Goal: Task Accomplishment & Management: Manage account settings

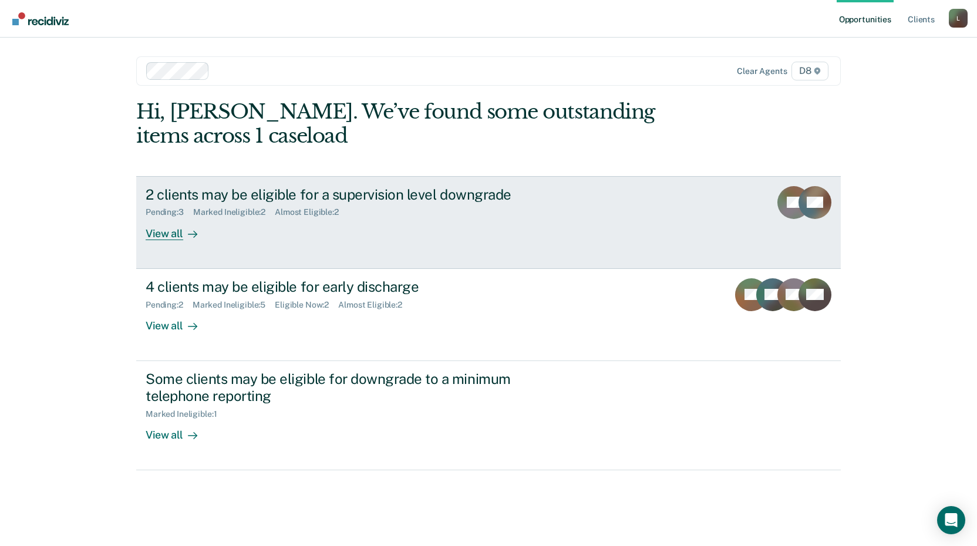
click at [385, 206] on div "Pending : 3 Marked Ineligible : 2 Almost Eligible : 2" at bounding box center [352, 210] width 412 height 15
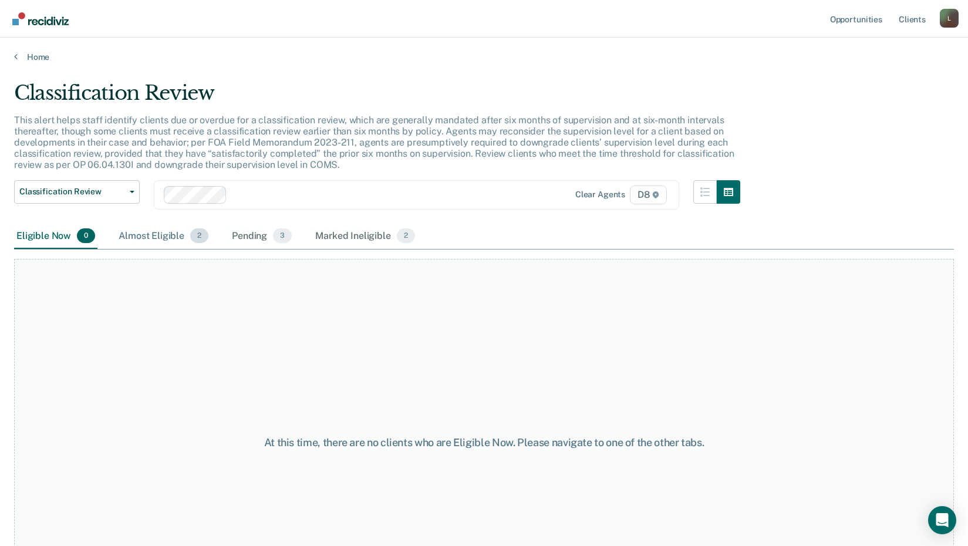
click at [142, 238] on div "Almost Eligible 2" at bounding box center [163, 237] width 95 height 26
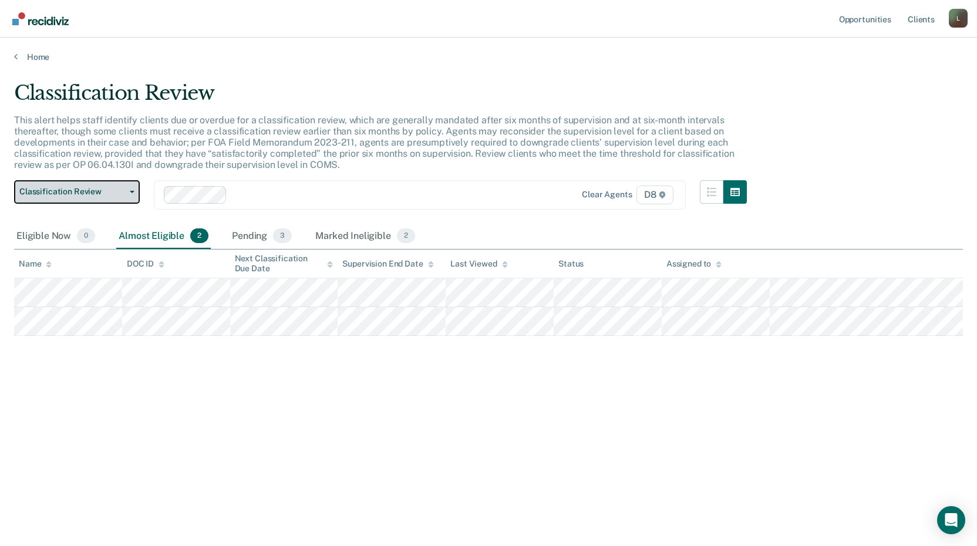
click at [87, 197] on button "Classification Review" at bounding box center [77, 191] width 126 height 23
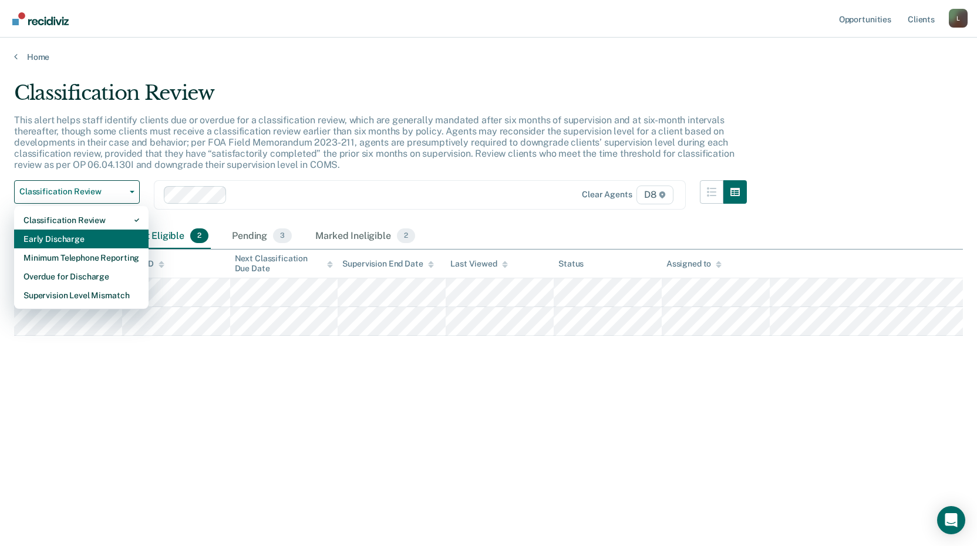
click at [85, 239] on div "Early Discharge" at bounding box center [81, 239] width 116 height 19
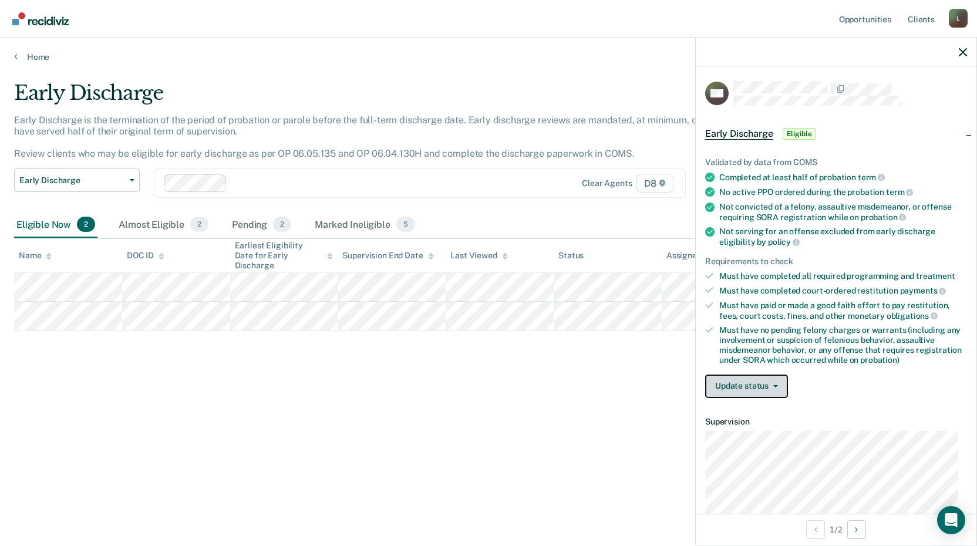
click at [716, 389] on button "Update status" at bounding box center [746, 386] width 83 height 23
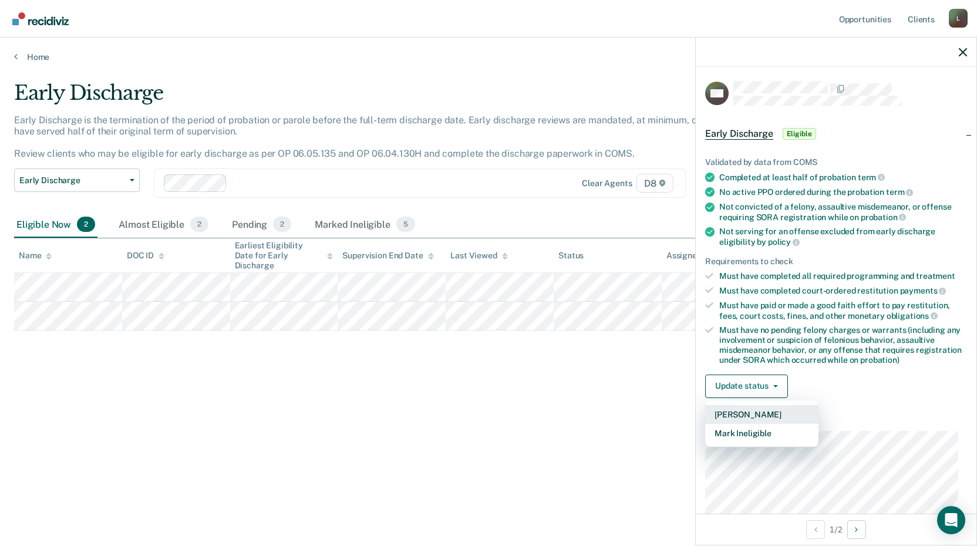
click at [734, 414] on button "[PERSON_NAME]" at bounding box center [761, 414] width 113 height 19
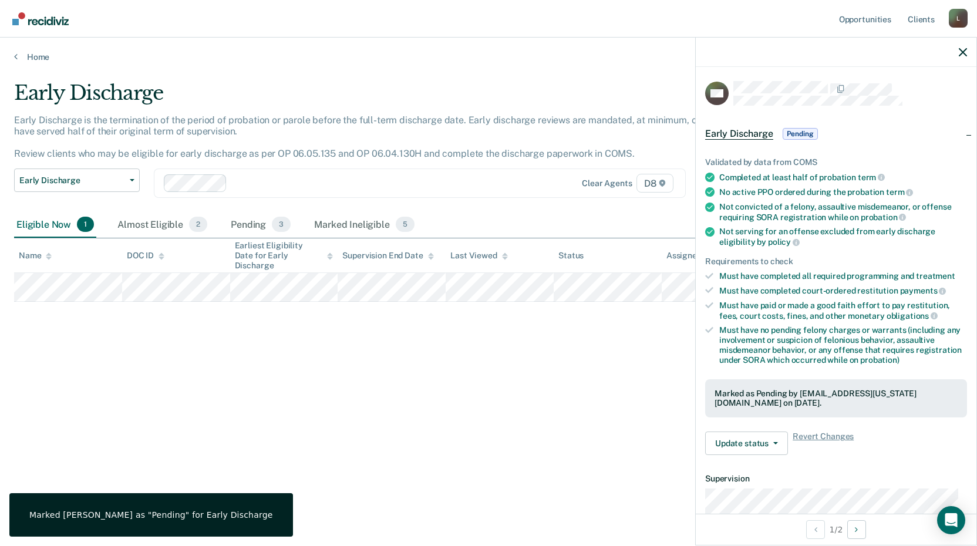
click at [353, 386] on div "Early Discharge Early Discharge is the termination of the period of probation o…" at bounding box center [488, 269] width 949 height 377
click at [354, 382] on div "Early Discharge Early Discharge is the termination of the period of probation o…" at bounding box center [488, 269] width 949 height 377
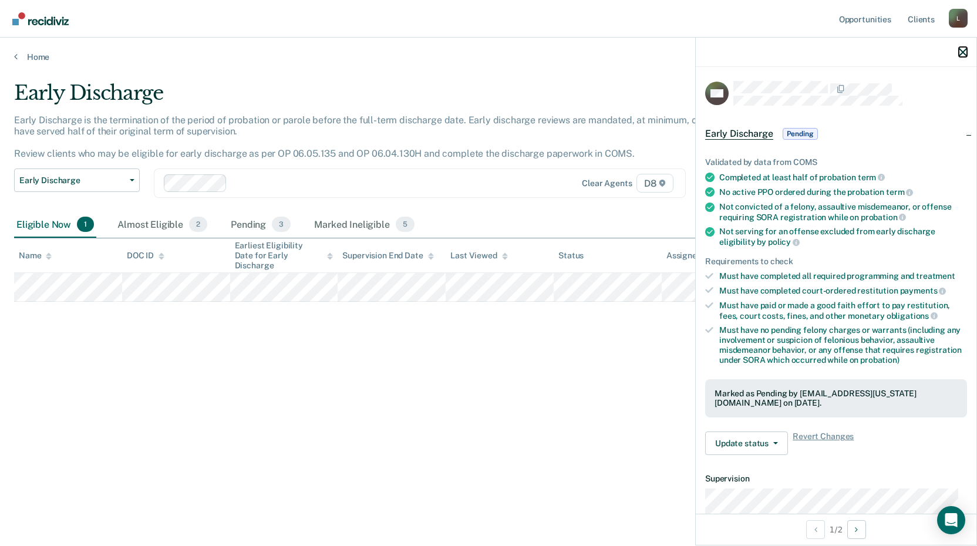
click at [962, 54] on icon "button" at bounding box center [963, 52] width 8 height 8
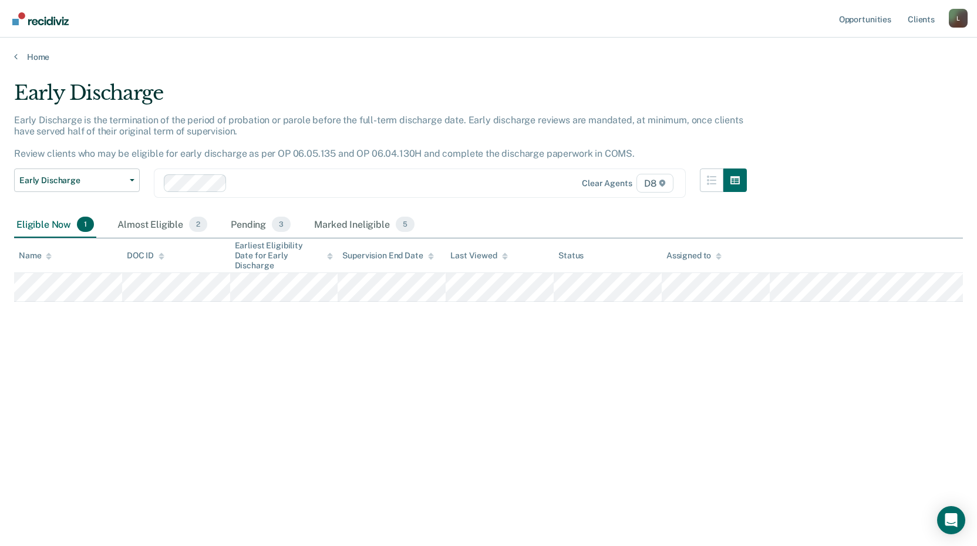
click at [506, 332] on div "Early Discharge Early Discharge is the termination of the period of probation o…" at bounding box center [488, 269] width 949 height 377
click at [100, 179] on span "Early Discharge" at bounding box center [72, 181] width 106 height 10
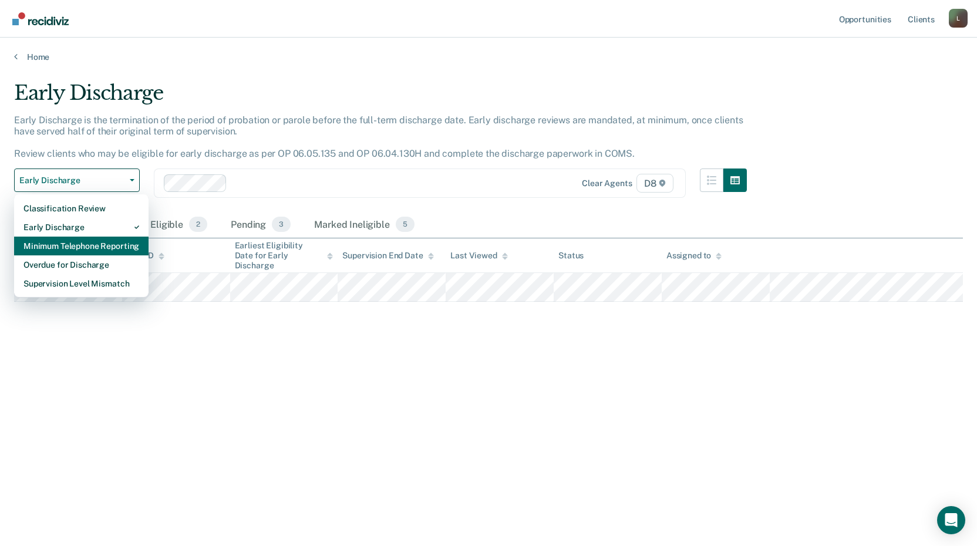
click at [80, 244] on div "Minimum Telephone Reporting" at bounding box center [81, 246] width 116 height 19
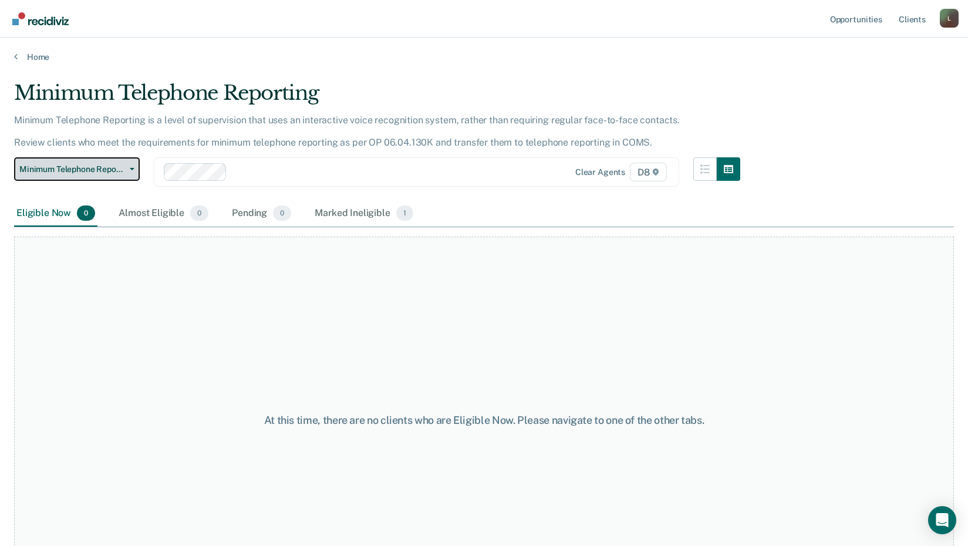
click at [97, 159] on button "Minimum Telephone Reporting" at bounding box center [77, 168] width 126 height 23
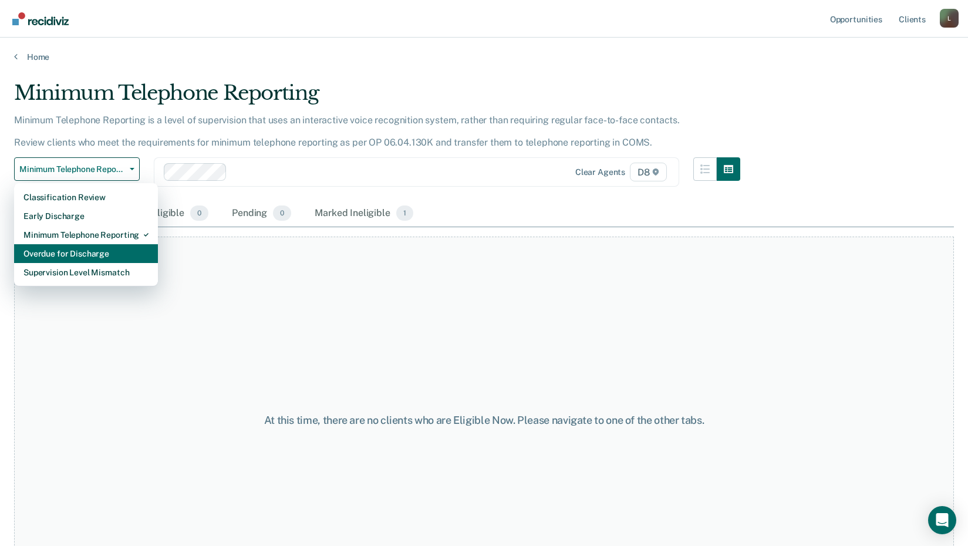
click at [86, 258] on div "Overdue for Discharge" at bounding box center [85, 253] width 125 height 19
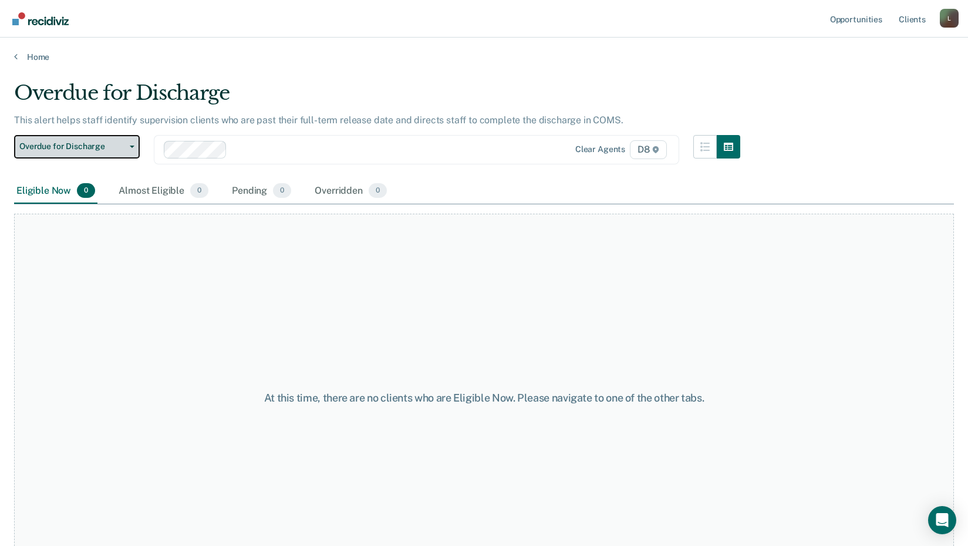
click at [88, 148] on span "Overdue for Discharge" at bounding box center [72, 147] width 106 height 10
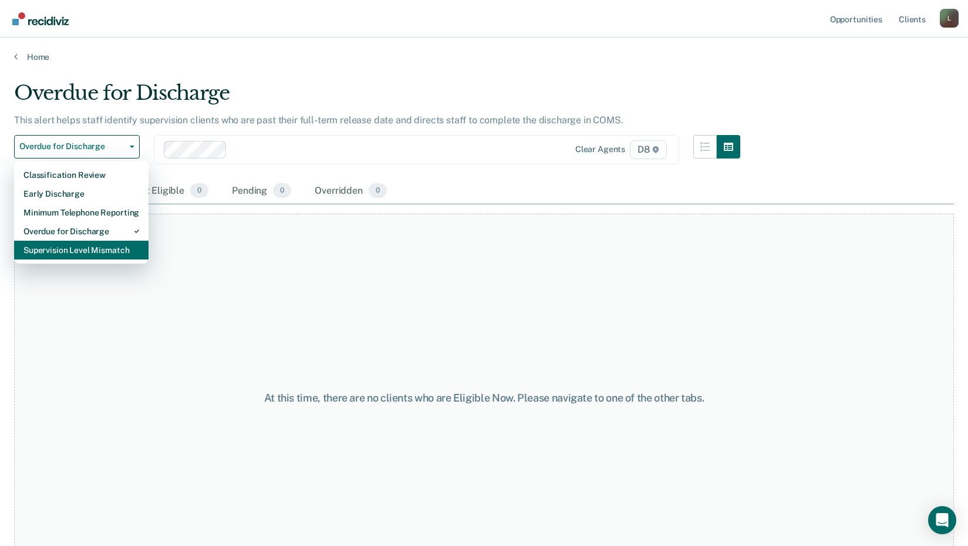
click at [79, 247] on div "Supervision Level Mismatch" at bounding box center [81, 250] width 116 height 19
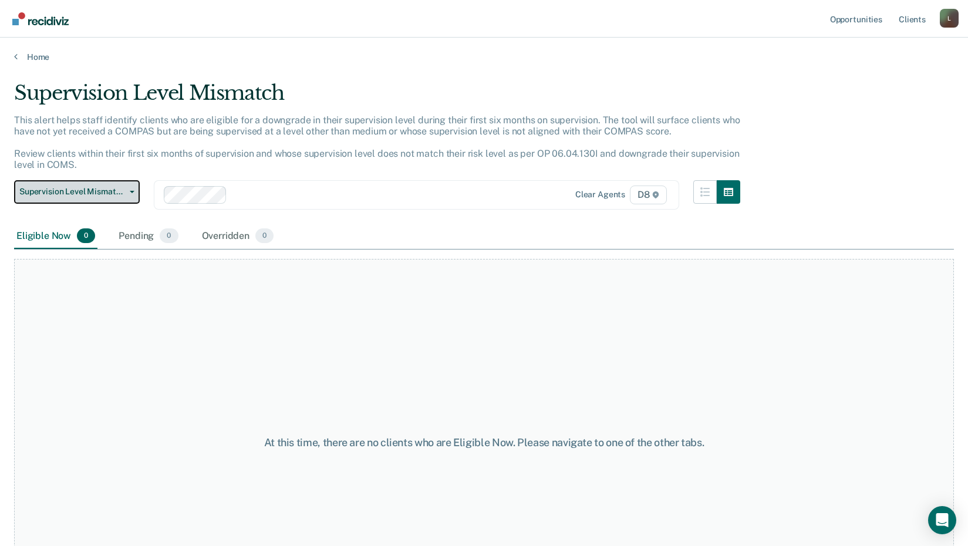
click at [99, 192] on span "Supervision Level Mismatch" at bounding box center [72, 192] width 106 height 10
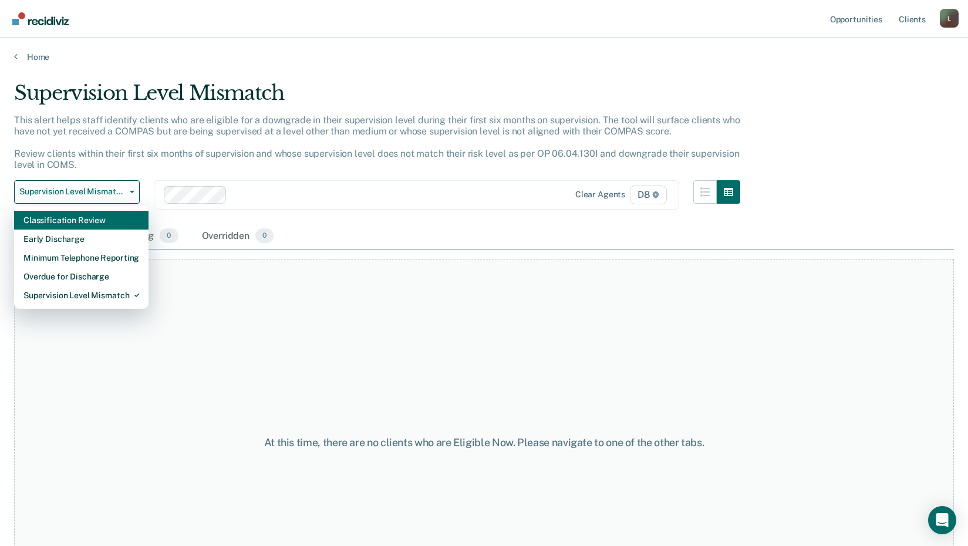
click at [84, 223] on div "Classification Review" at bounding box center [81, 220] width 116 height 19
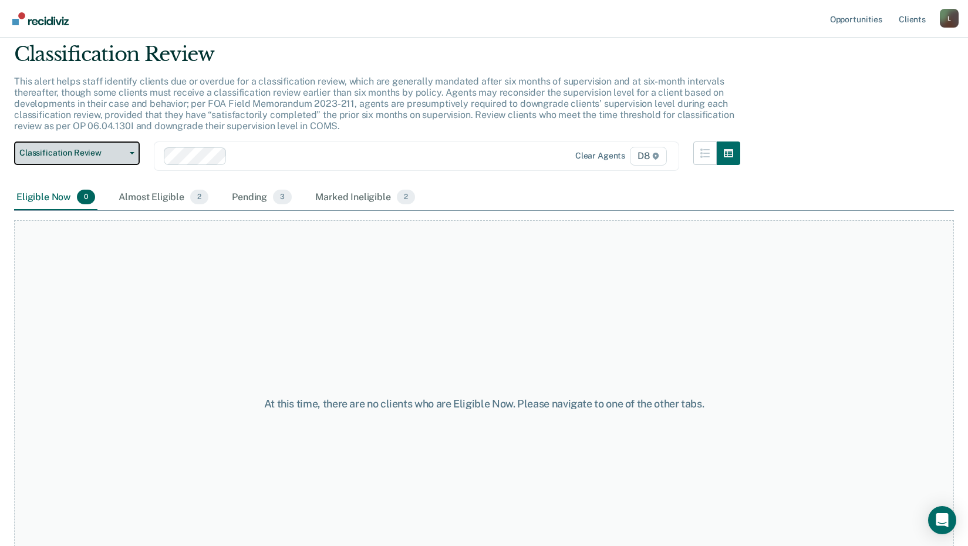
scroll to position [59, 0]
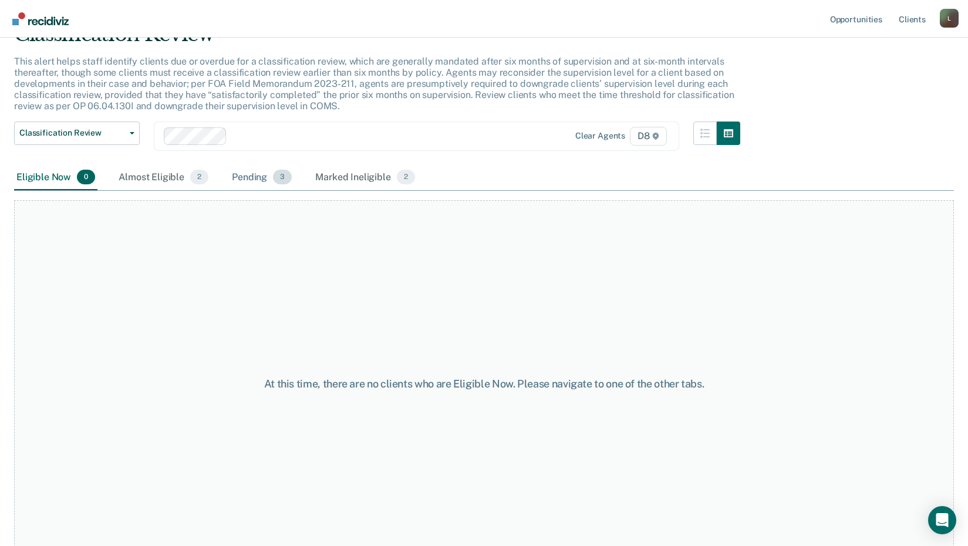
click at [267, 174] on div "Pending 3" at bounding box center [262, 178] width 65 height 26
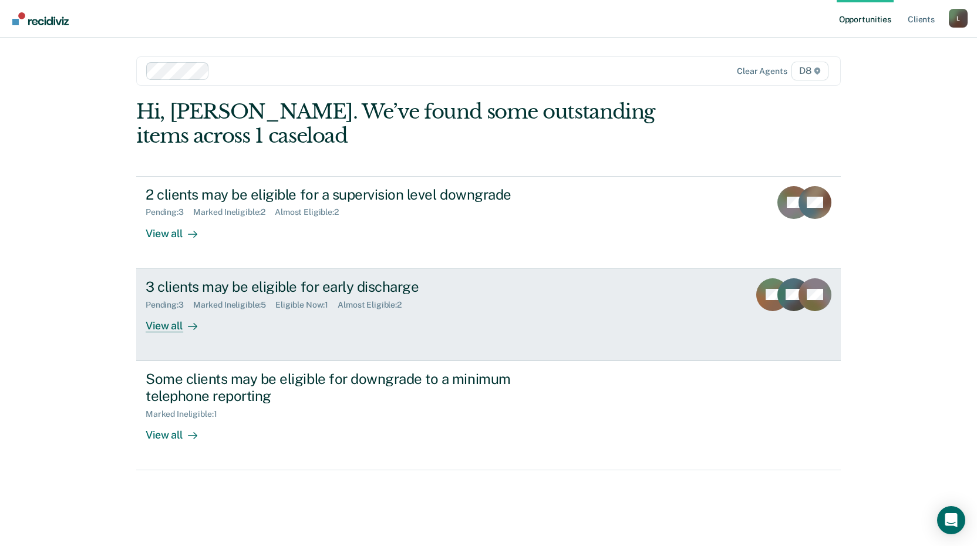
click at [243, 307] on div "Marked Ineligible : 5" at bounding box center [234, 305] width 82 height 10
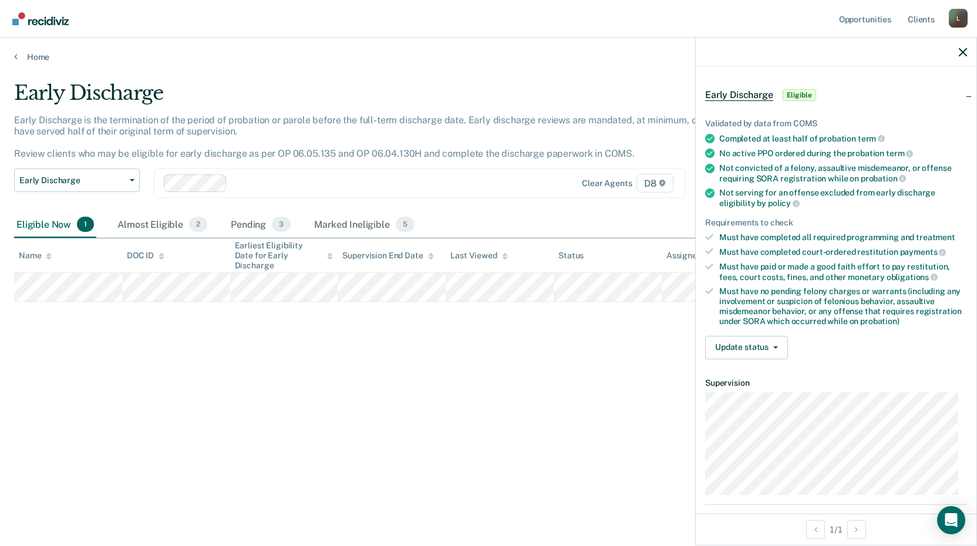
scroll to position [59, 0]
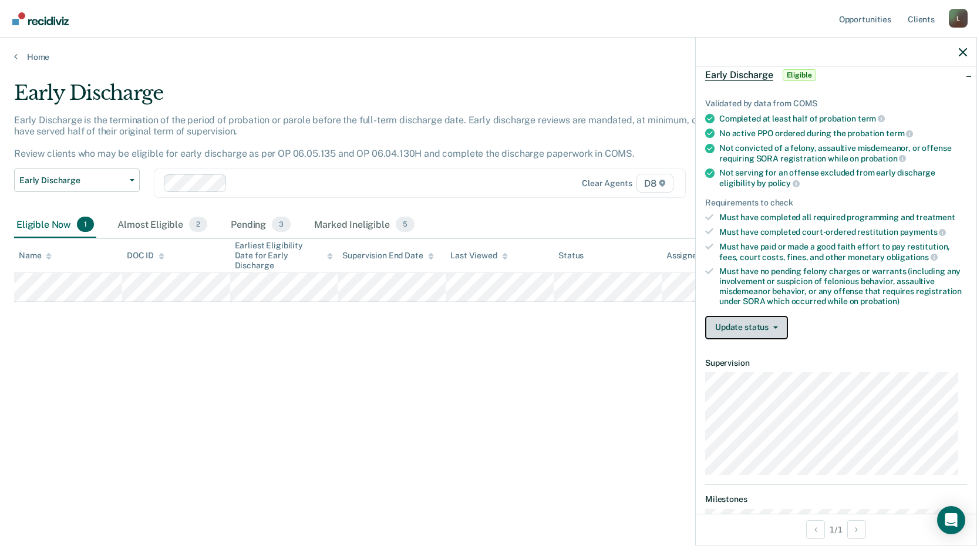
click at [752, 325] on button "Update status" at bounding box center [746, 327] width 83 height 23
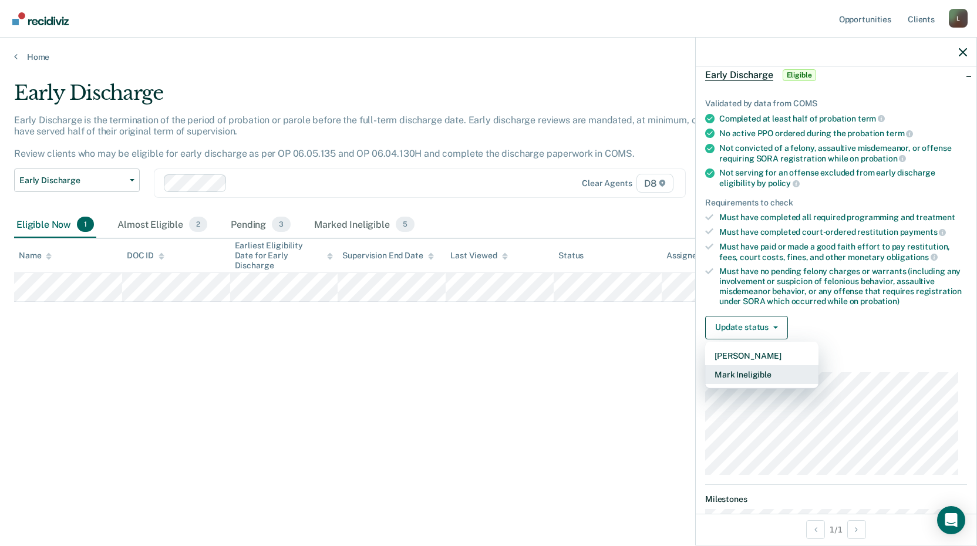
click at [751, 368] on button "Mark Ineligible" at bounding box center [761, 374] width 113 height 19
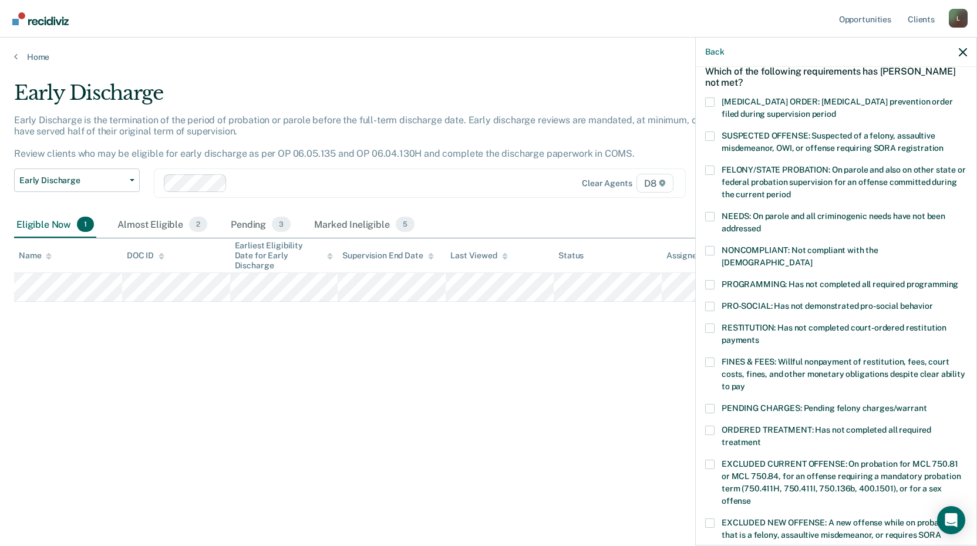
click at [712, 324] on span at bounding box center [709, 328] width 9 height 9
click at [759, 336] on input "RESTITUTION: Has not completed court-ordered restitution payments" at bounding box center [759, 336] width 0 height 0
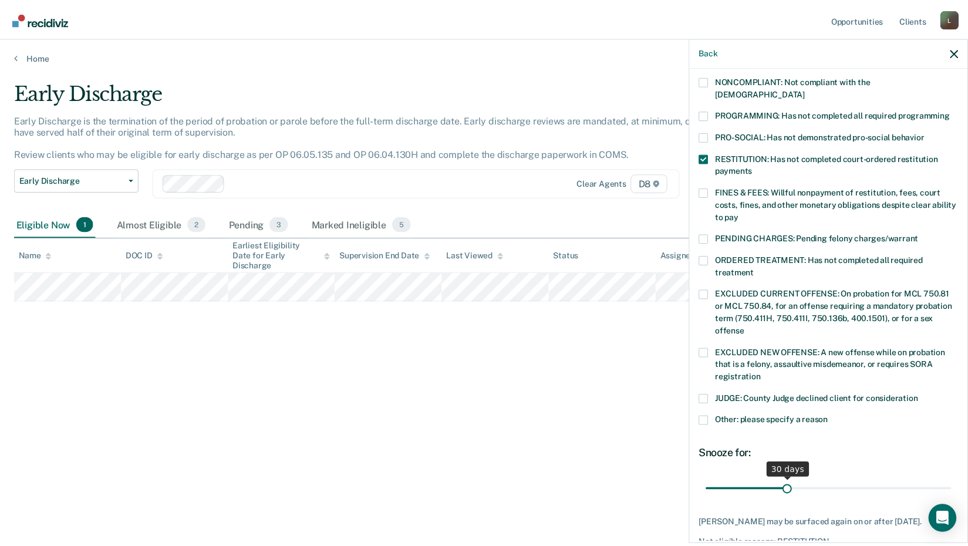
scroll to position [285, 0]
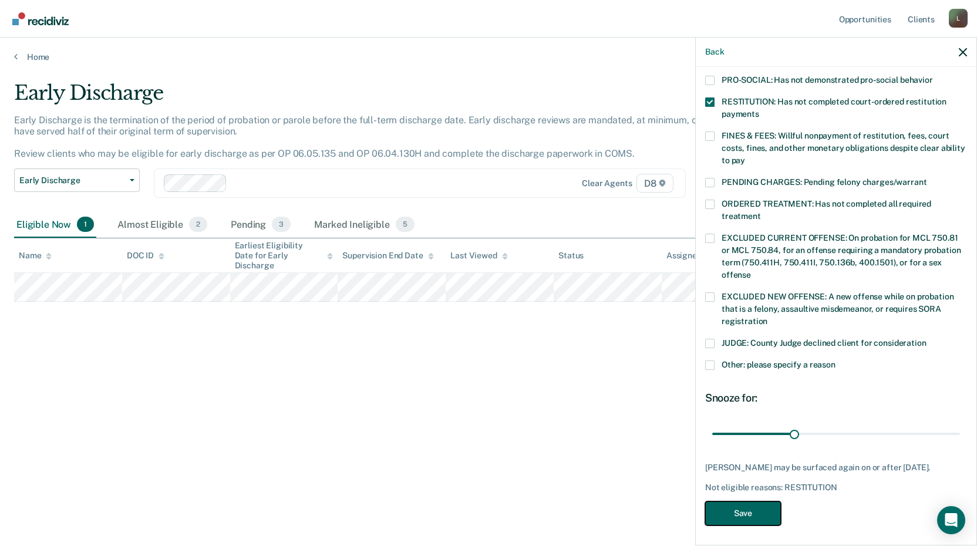
click at [752, 513] on button "Save" at bounding box center [743, 513] width 76 height 24
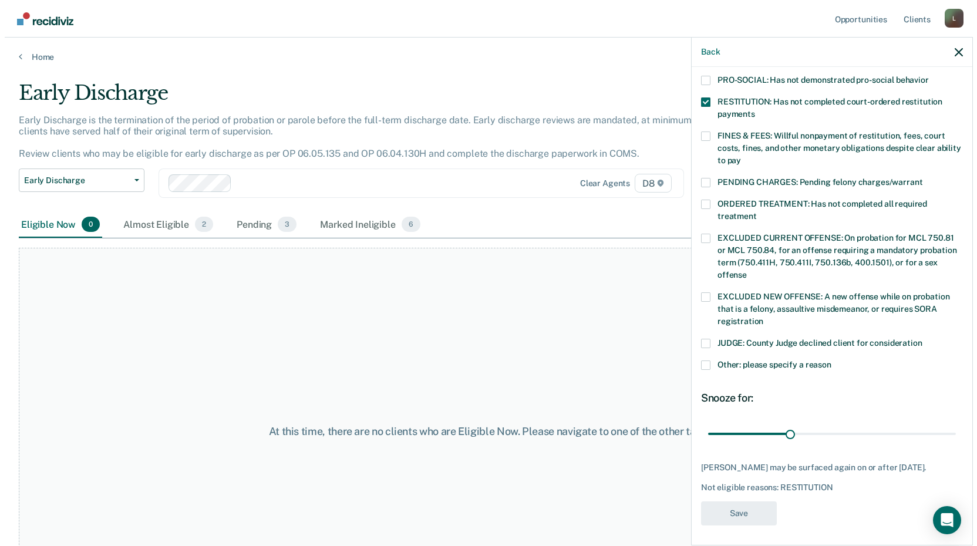
scroll to position [229, 0]
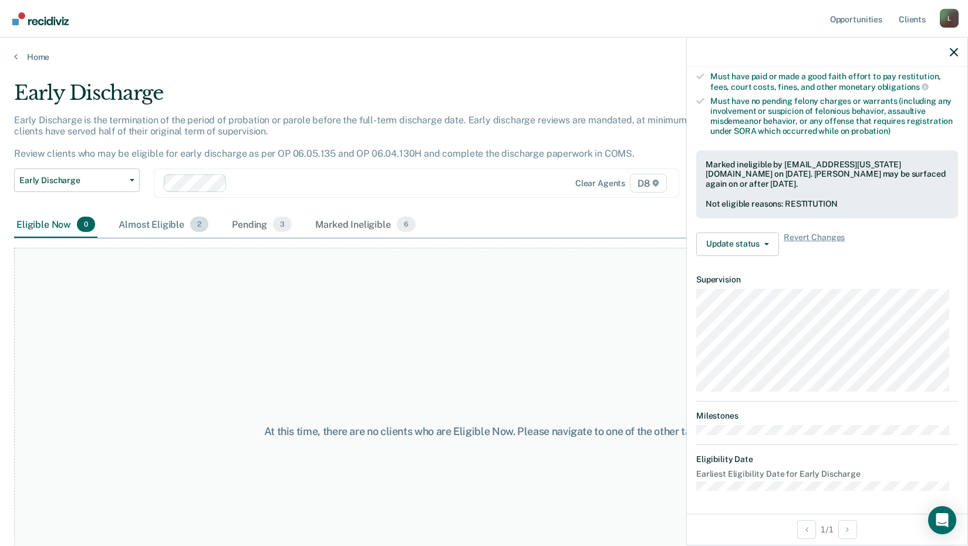
click at [169, 223] on div "Almost Eligible 2" at bounding box center [163, 225] width 95 height 26
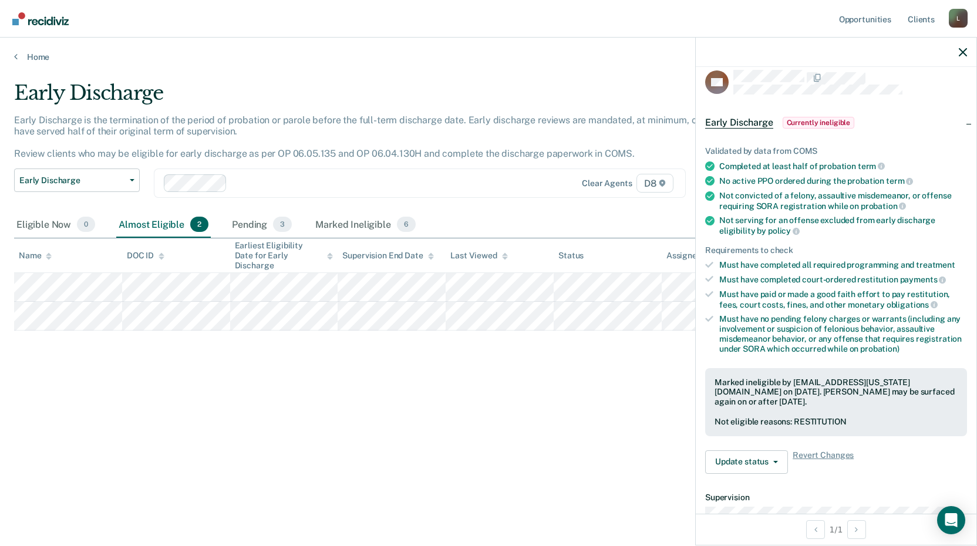
scroll to position [0, 0]
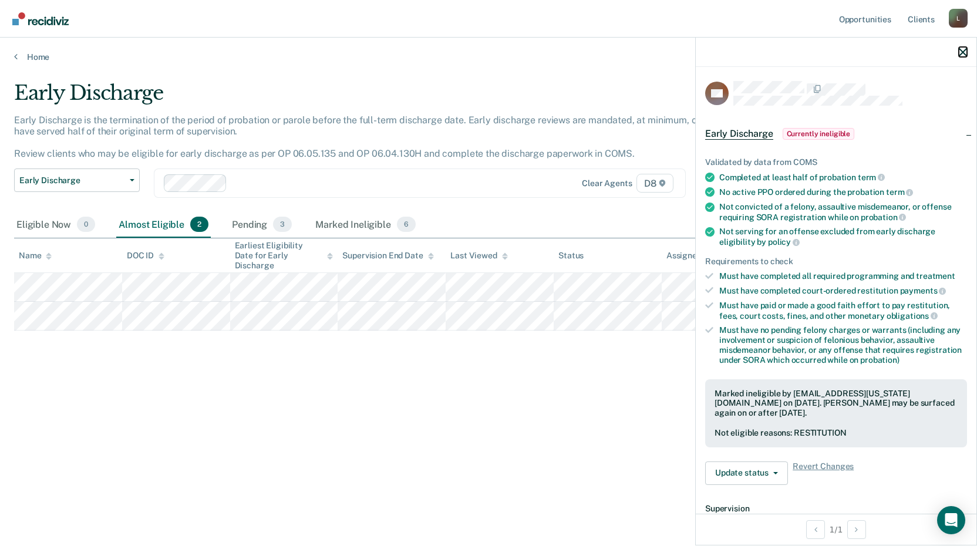
click at [959, 52] on icon "button" at bounding box center [963, 52] width 8 height 8
